Goal: Information Seeking & Learning: Compare options

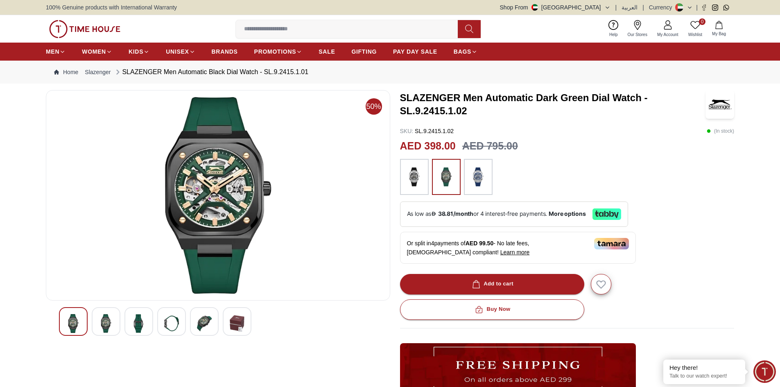
click at [107, 318] on img at bounding box center [106, 323] width 15 height 19
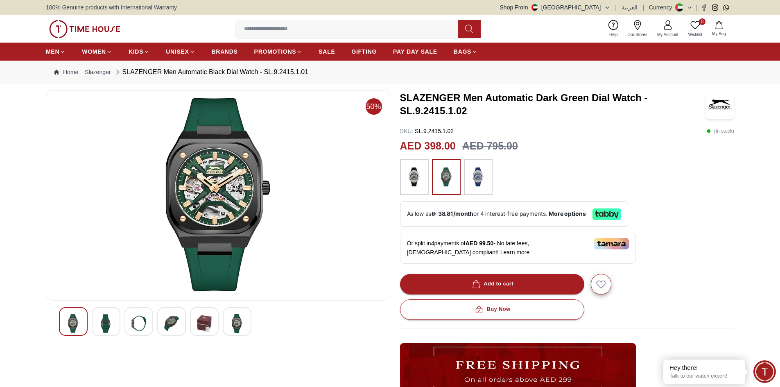
click at [131, 315] on div at bounding box center [139, 321] width 29 height 29
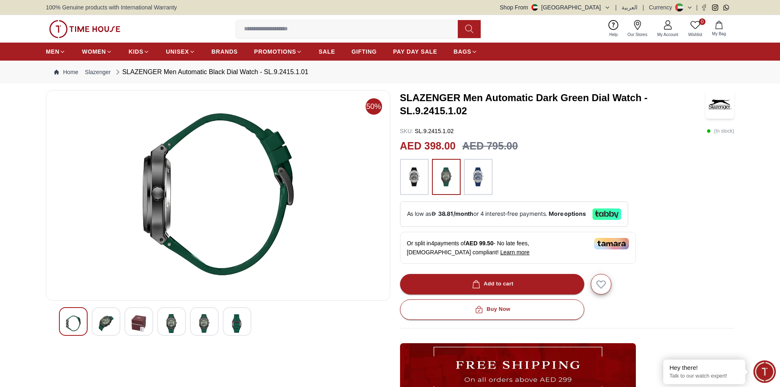
click at [147, 315] on div at bounding box center [139, 321] width 29 height 29
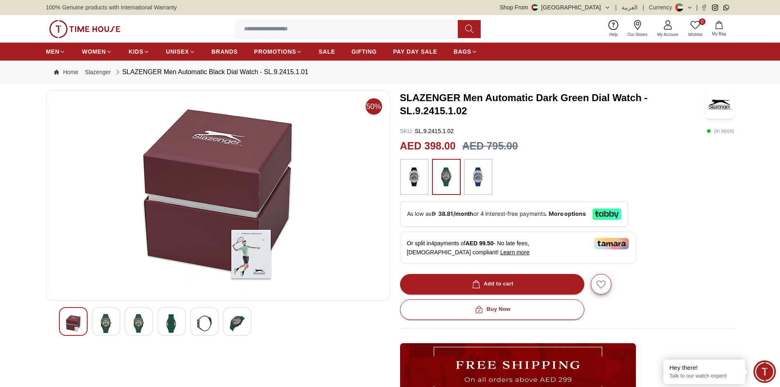
click at [173, 313] on div at bounding box center [171, 321] width 29 height 29
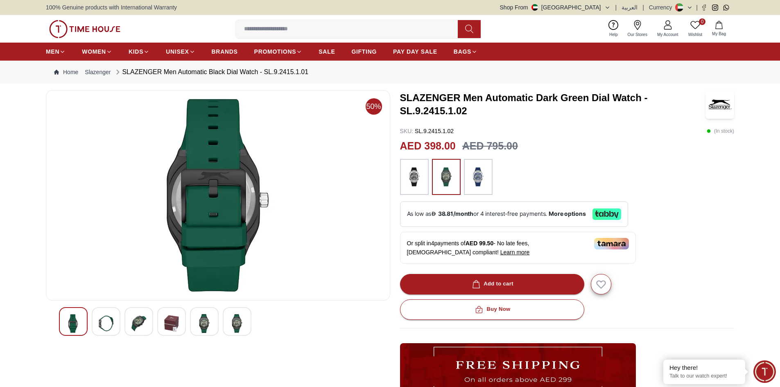
click at [192, 314] on div at bounding box center [204, 321] width 29 height 29
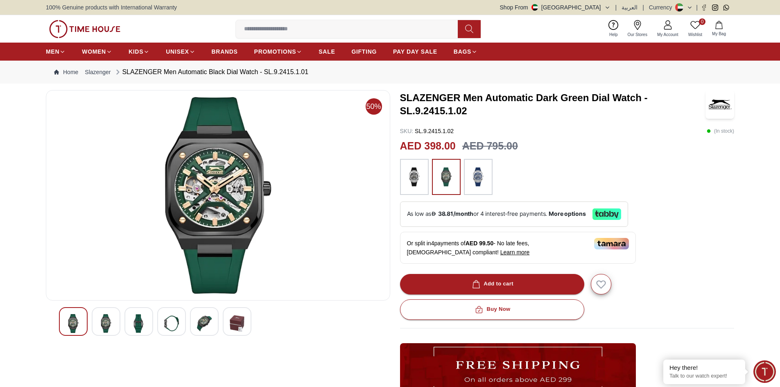
click at [248, 318] on div at bounding box center [237, 321] width 29 height 29
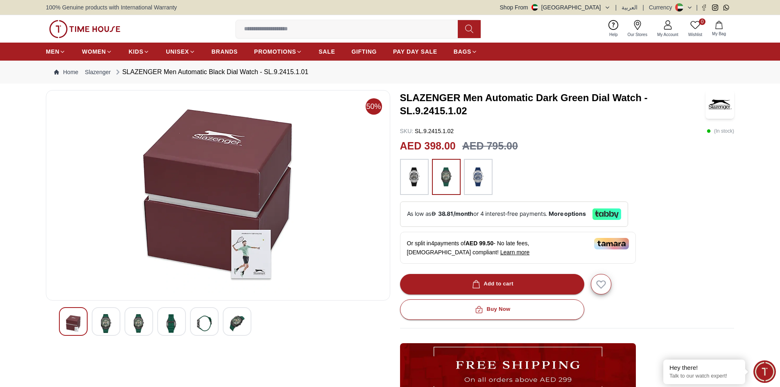
click at [100, 317] on img at bounding box center [106, 323] width 15 height 19
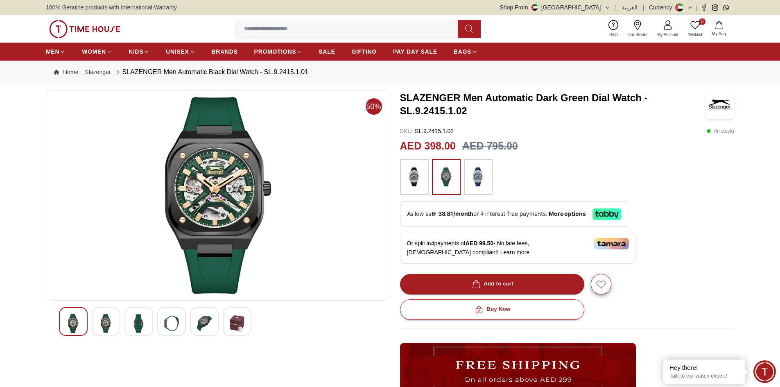
click at [218, 321] on div at bounding box center [204, 321] width 29 height 29
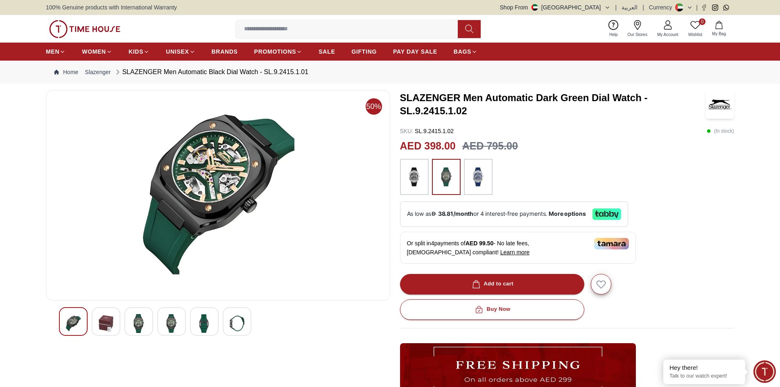
click at [217, 317] on div at bounding box center [204, 321] width 29 height 29
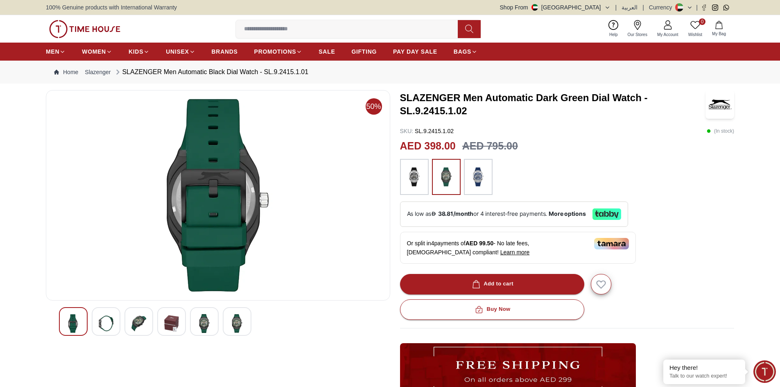
click at [238, 318] on img at bounding box center [237, 323] width 15 height 19
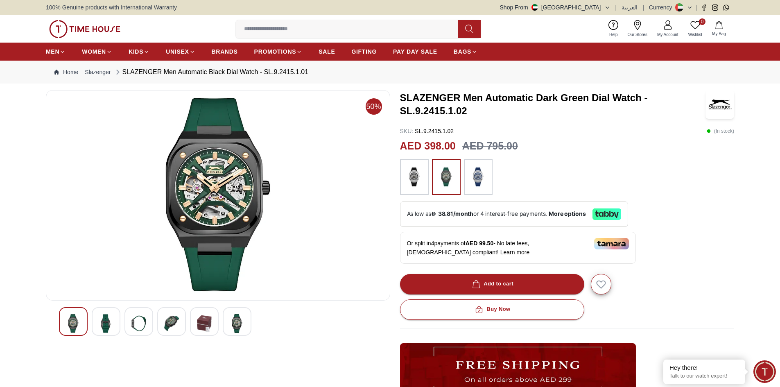
click at [173, 320] on img at bounding box center [171, 323] width 15 height 19
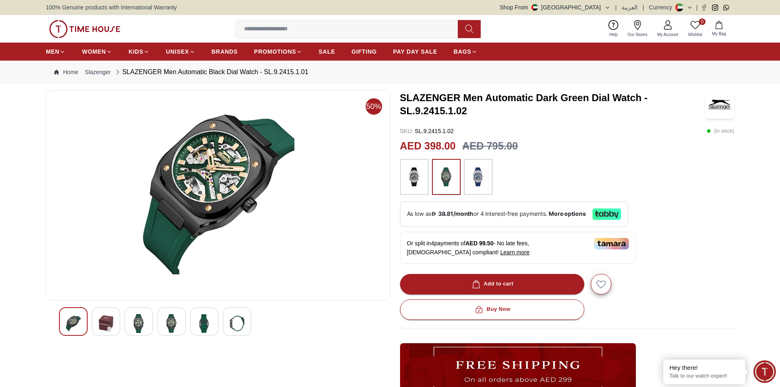
click at [236, 319] on img at bounding box center [237, 323] width 15 height 19
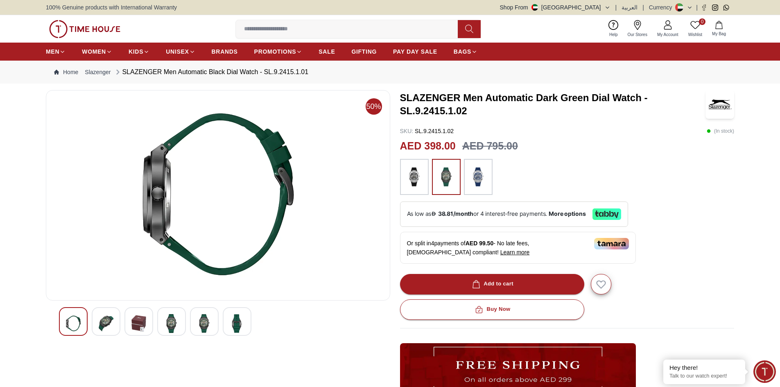
click at [218, 318] on div at bounding box center [204, 321] width 29 height 29
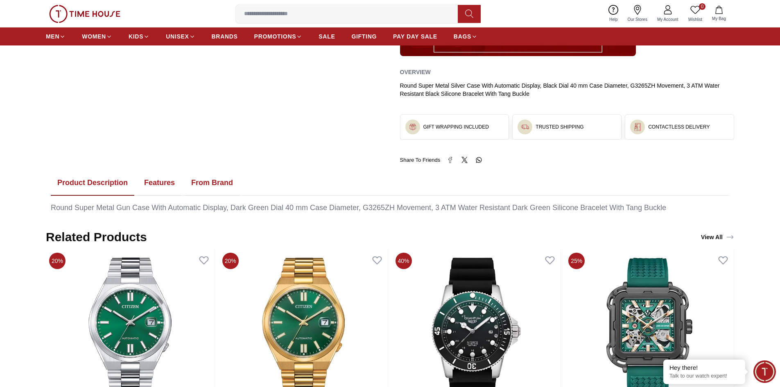
scroll to position [328, 0]
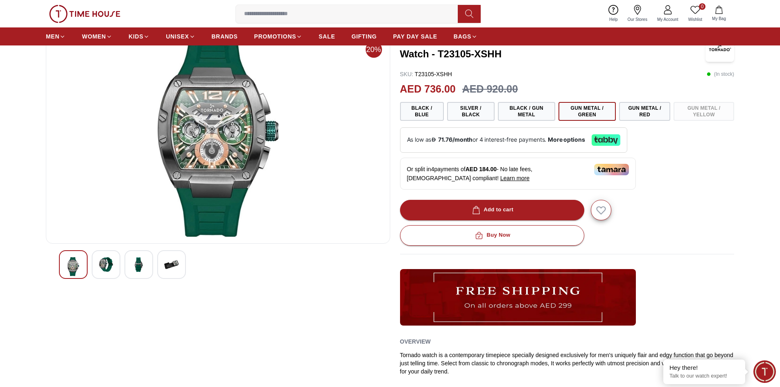
scroll to position [164, 0]
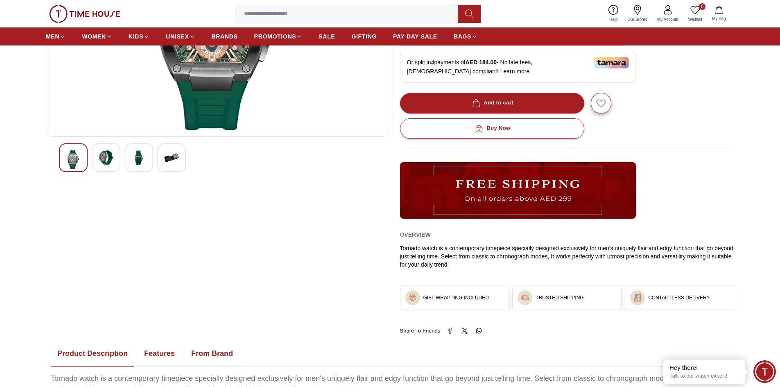
click at [161, 154] on div at bounding box center [171, 157] width 29 height 29
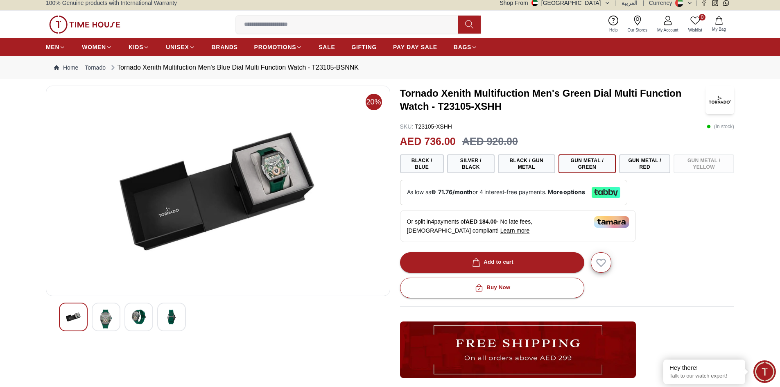
scroll to position [0, 0]
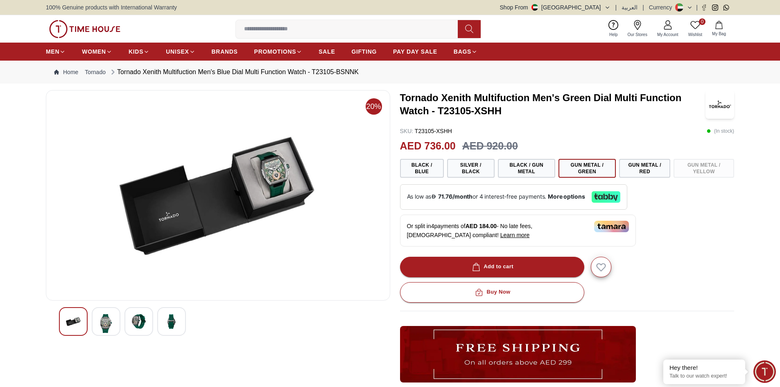
click at [149, 326] on div at bounding box center [139, 321] width 29 height 29
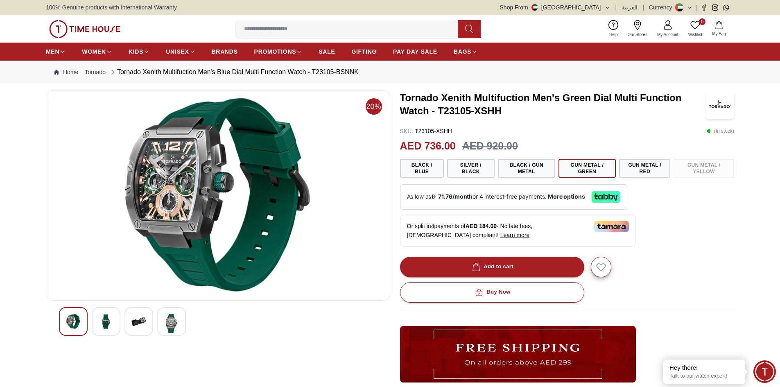
click at [111, 324] on img at bounding box center [106, 321] width 15 height 15
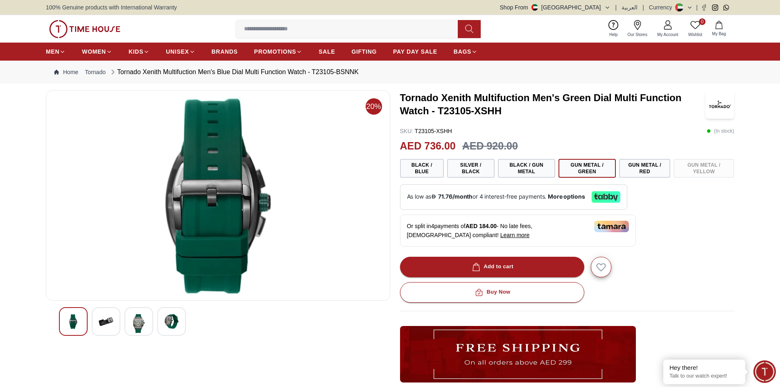
click at [77, 320] on img at bounding box center [73, 321] width 15 height 15
click at [127, 323] on div at bounding box center [139, 321] width 29 height 29
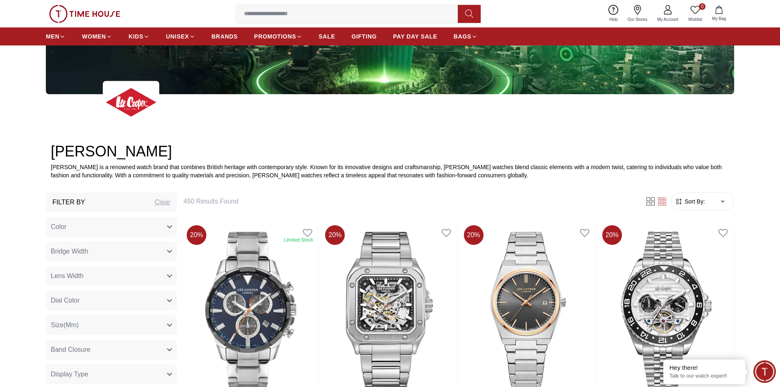
scroll to position [410, 0]
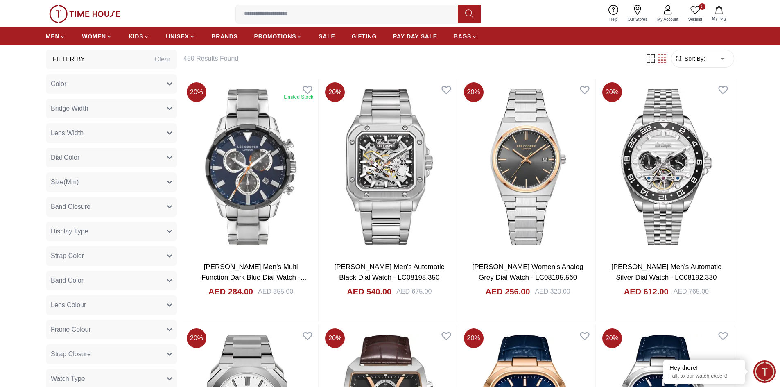
click at [157, 160] on button "Dial Color" at bounding box center [111, 158] width 131 height 20
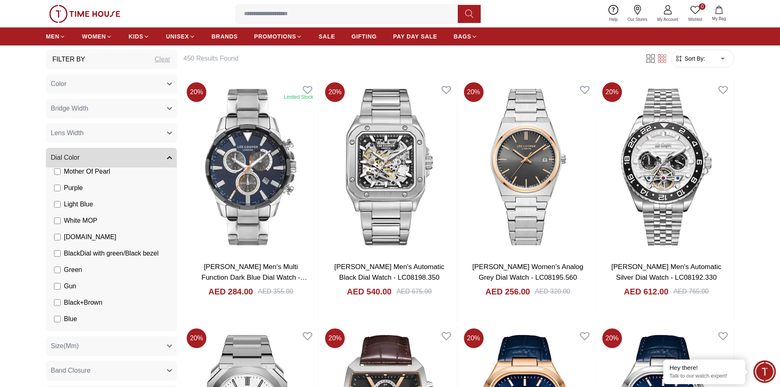
scroll to position [355, 0]
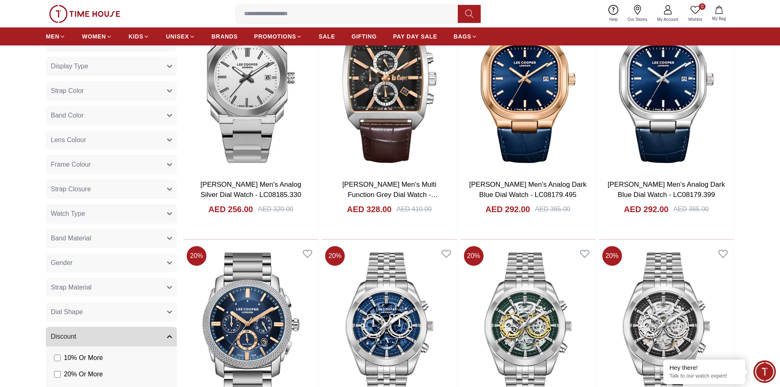
scroll to position [737, 0]
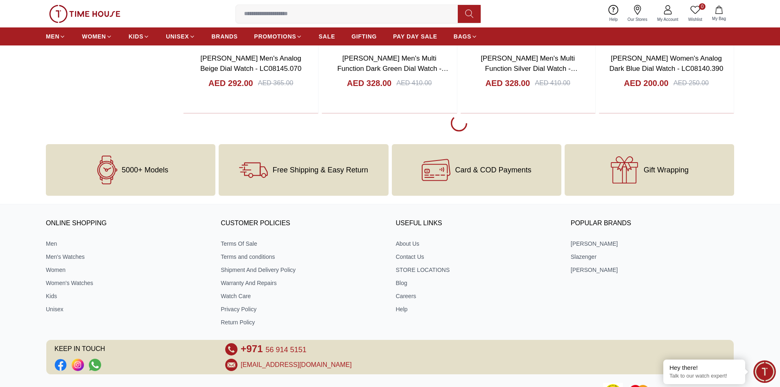
scroll to position [3931, 0]
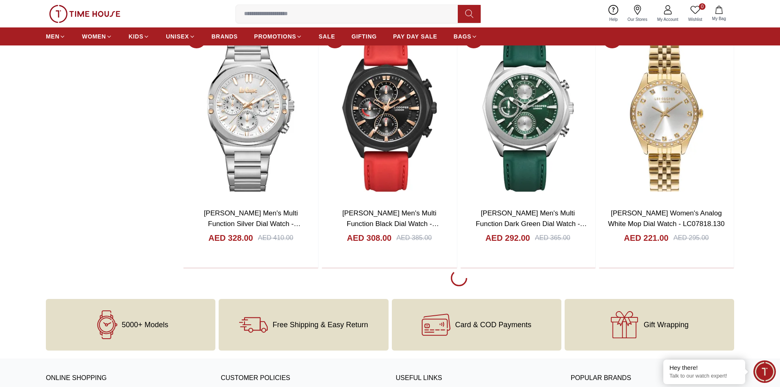
scroll to position [6471, 0]
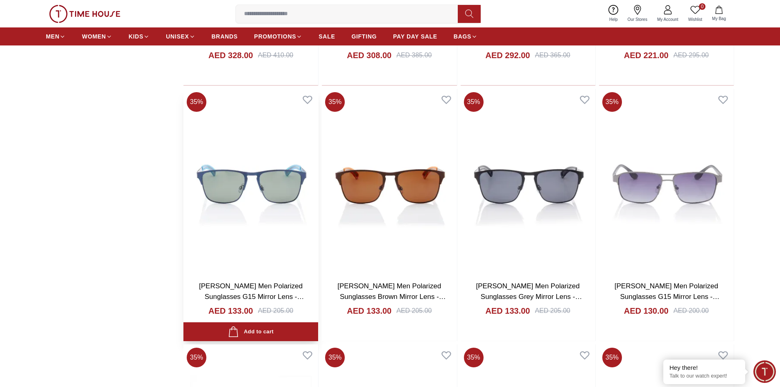
scroll to position [6607, 0]
